Goal: Task Accomplishment & Management: Use online tool/utility

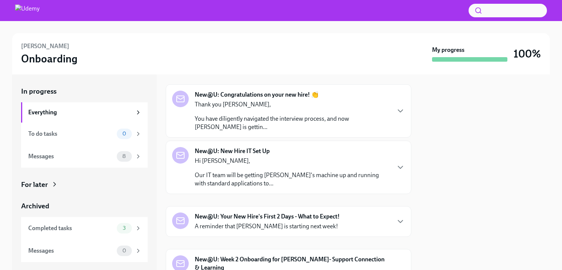
scroll to position [18, 0]
click at [137, 159] on icon at bounding box center [138, 156] width 7 height 7
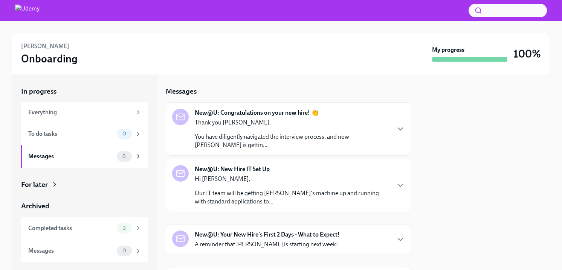
click at [395, 131] on div "New@U: Congratulations on your new hire! 👏 Thank you Joel, You have diligently …" at bounding box center [288, 129] width 233 height 41
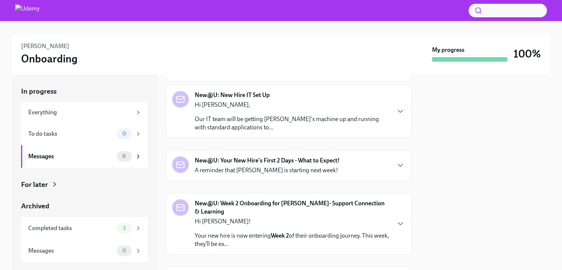
scroll to position [304, 0]
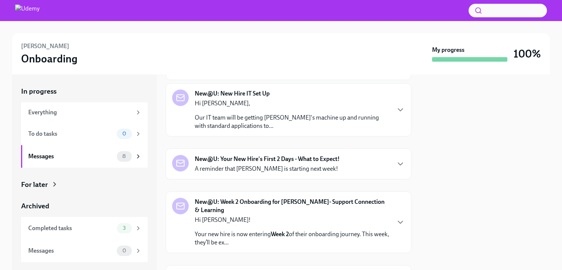
click at [394, 130] on div "New@U: New Hire IT Set Up Hi Joel, Our IT team will be getting Shawn's machine …" at bounding box center [288, 110] width 233 height 41
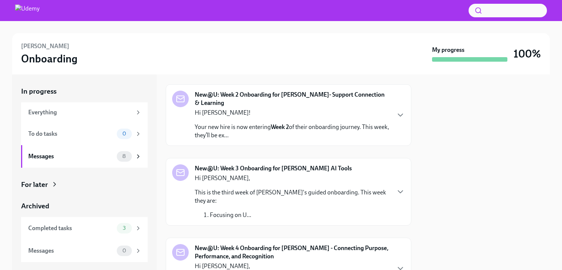
scroll to position [569, 0]
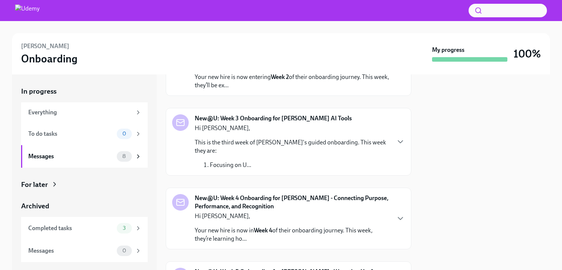
click at [391, 16] on div "New@U: Your New Hire's First 2 Days - What to Expect! A reminder that Shawn Oat…" at bounding box center [288, 7] width 233 height 18
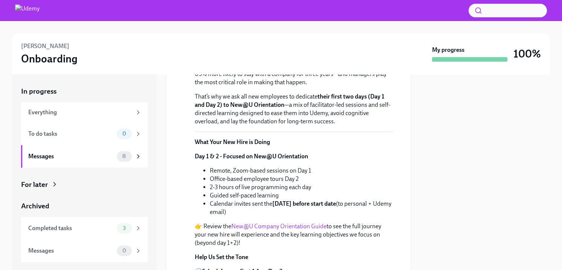
scroll to position [592, 0]
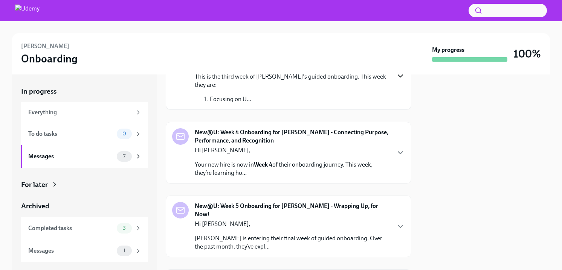
click at [398, 81] on icon "button" at bounding box center [400, 76] width 9 height 9
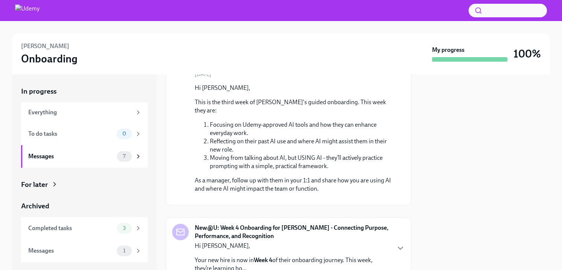
click at [380, 62] on span "Archive" at bounding box center [381, 58] width 16 height 8
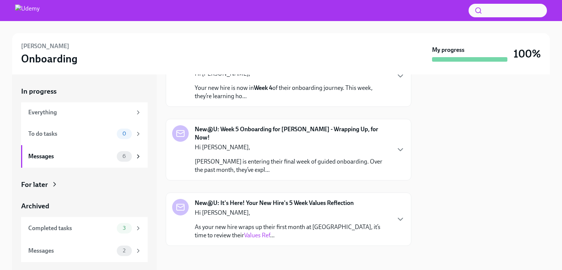
click at [400, 7] on icon "button" at bounding box center [400, 2] width 9 height 9
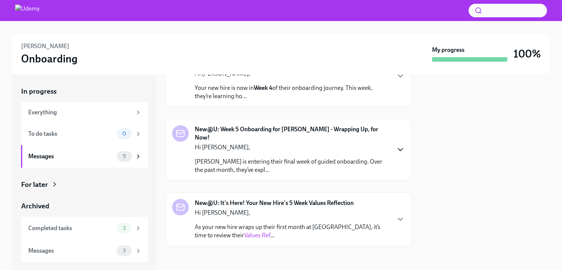
click at [399, 154] on icon "button" at bounding box center [400, 149] width 9 height 9
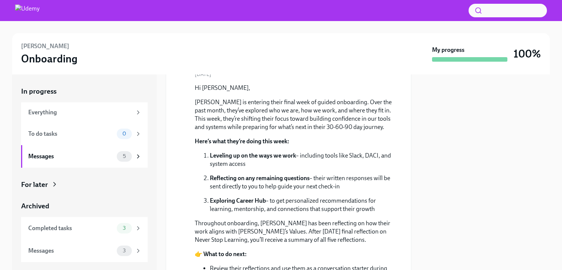
click at [382, 62] on span "Archive" at bounding box center [381, 58] width 16 height 8
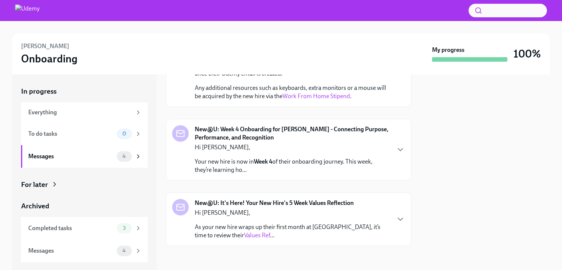
click at [399, 104] on div "New@U: New Hire IT Set Up Archive August 4th Hi Joel, Our IT team will be getti…" at bounding box center [289, 26] width 246 height 161
click at [402, 154] on div "New@U: Week 4 Onboarding for Shawn - Connecting Purpose, Performance, and Recog…" at bounding box center [288, 149] width 233 height 49
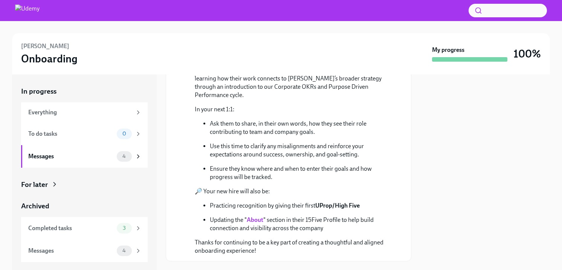
scroll to position [592, 0]
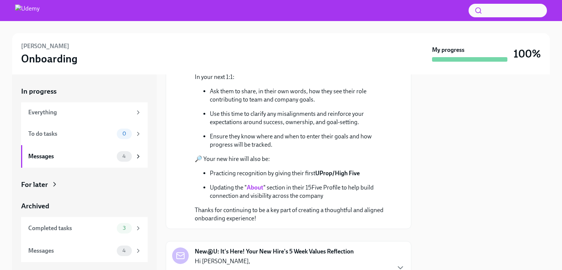
scroll to position [476, 0]
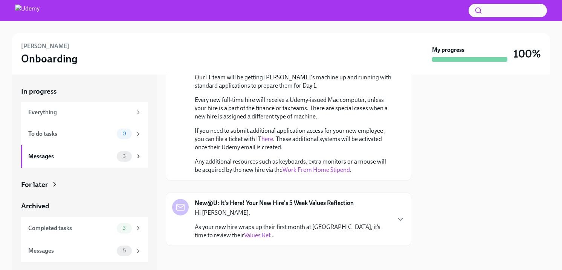
click at [394, 217] on div "New@U: It's Here! Your New Hire's 5 Week Values Reflection Hi Joel, As your new…" at bounding box center [288, 219] width 233 height 41
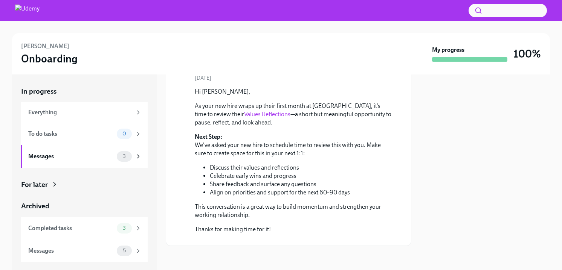
click at [380, 66] on span "Archive" at bounding box center [381, 62] width 16 height 8
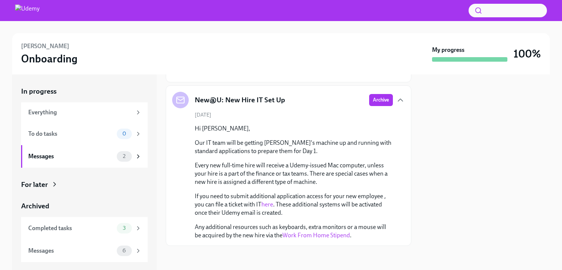
scroll to position [411, 0]
click at [375, 104] on span "Archive" at bounding box center [381, 100] width 16 height 8
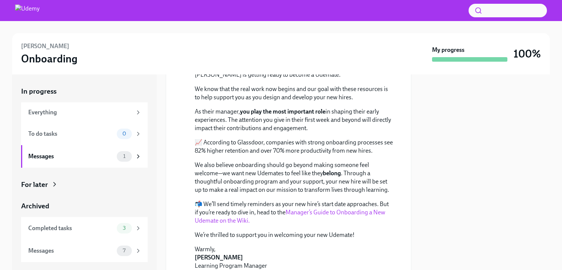
scroll to position [0, 0]
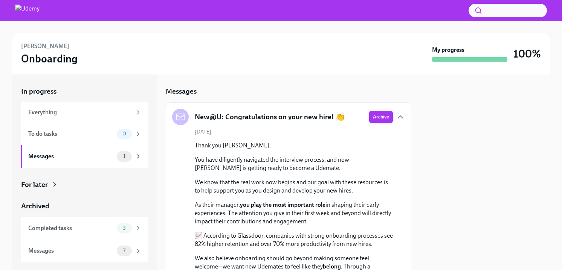
click at [380, 119] on span "Archive" at bounding box center [381, 117] width 16 height 8
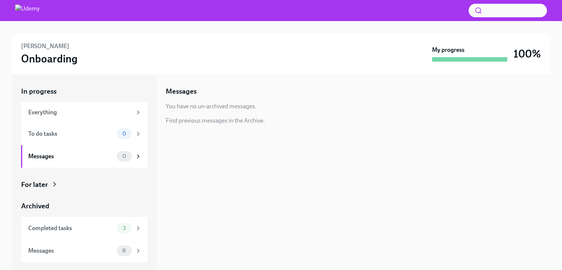
click at [52, 184] on icon at bounding box center [55, 185] width 8 height 8
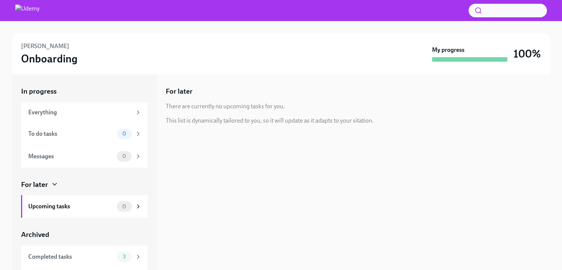
click at [27, 17] on div at bounding box center [281, 10] width 562 height 21
click at [506, 12] on button "button" at bounding box center [508, 11] width 78 height 14
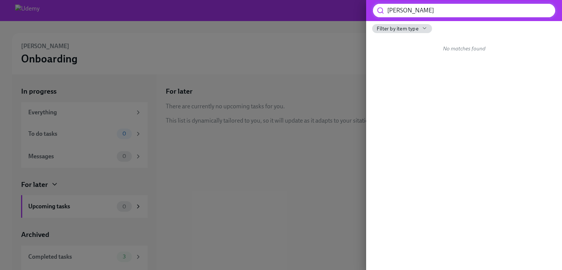
type input "jon lysy"
click at [542, 12] on input "jon lysy" at bounding box center [471, 10] width 169 height 15
click at [212, 53] on div at bounding box center [281, 135] width 562 height 270
